Goal: Task Accomplishment & Management: Use online tool/utility

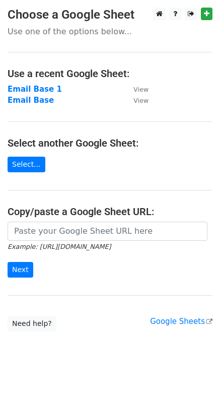
click at [39, 102] on strong "Email Base" at bounding box center [31, 100] width 46 height 9
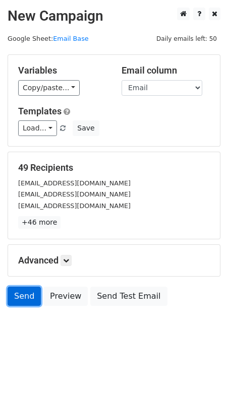
click at [19, 295] on link "Send" at bounding box center [24, 296] width 33 height 19
click at [20, 300] on link "Send" at bounding box center [24, 296] width 33 height 19
